Goal: Find specific page/section: Find specific page/section

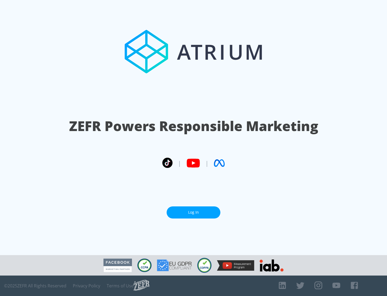
click at [194, 210] on link "Log In" at bounding box center [194, 212] width 54 height 12
